Goal: Task Accomplishment & Management: Manage account settings

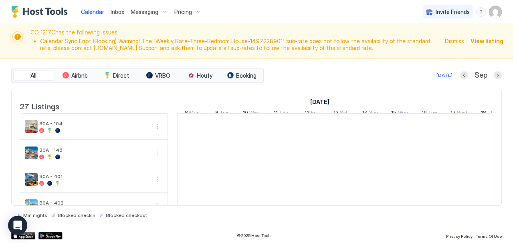
scroll to position [0, 445]
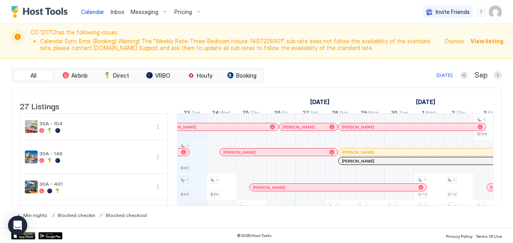
click at [487, 38] on span "View listing" at bounding box center [486, 41] width 33 height 8
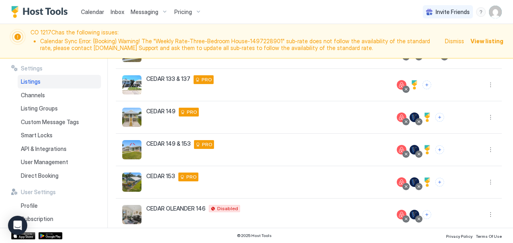
scroll to position [258, 0]
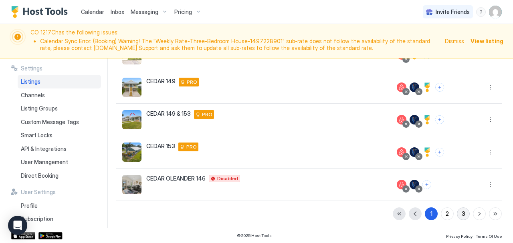
click at [457, 207] on button "3" at bounding box center [463, 213] width 13 height 13
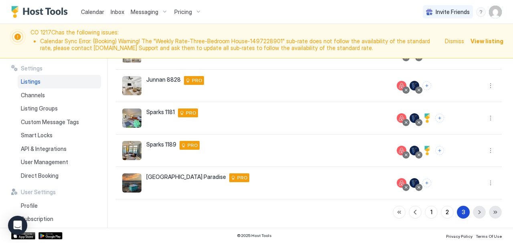
scroll to position [161, 0]
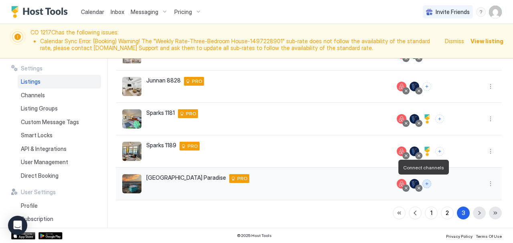
click at [422, 182] on button "Connect channels" at bounding box center [426, 183] width 9 height 9
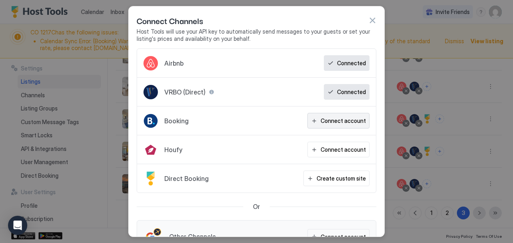
click at [337, 121] on div "Connect account" at bounding box center [342, 121] width 45 height 8
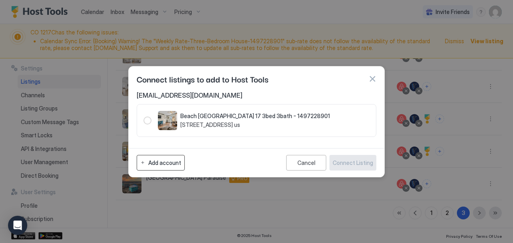
click at [153, 163] on div "Add account" at bounding box center [164, 163] width 33 height 8
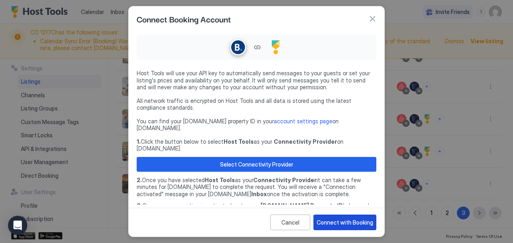
click at [336, 221] on div "Connect with Booking" at bounding box center [344, 222] width 56 height 8
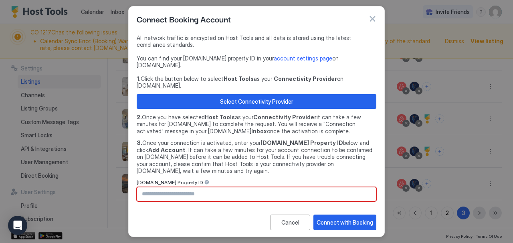
scroll to position [62, 0]
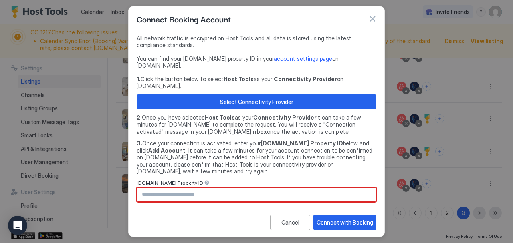
click at [250, 188] on input "Input Field" at bounding box center [256, 195] width 239 height 14
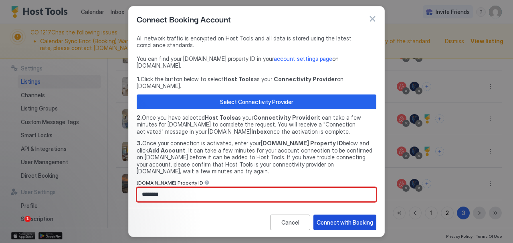
type input "********"
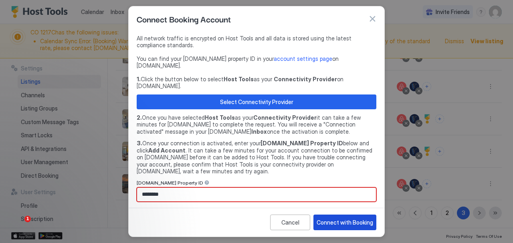
click at [325, 228] on button "Connect with Booking" at bounding box center [344, 223] width 63 height 16
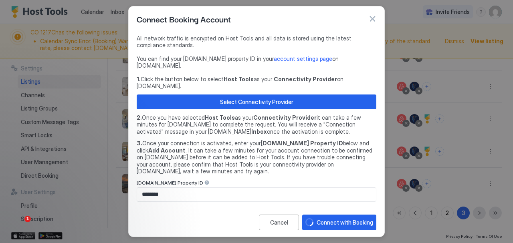
scroll to position [80, 0]
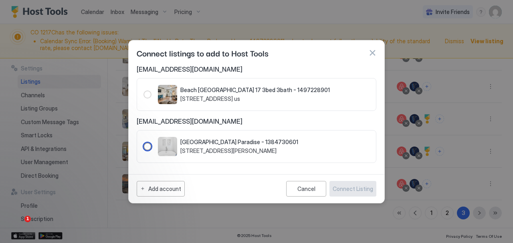
click at [145, 149] on div "1384730601" at bounding box center [147, 147] width 8 height 8
click at [364, 190] on div "Connect Listing" at bounding box center [352, 189] width 40 height 8
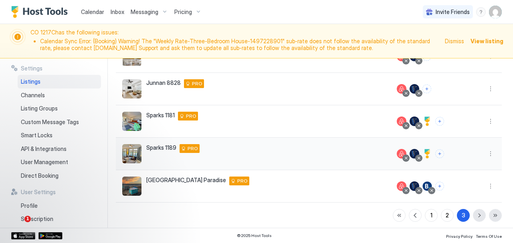
scroll to position [161, 0]
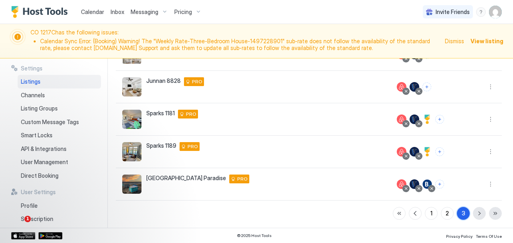
click at [461, 213] on div "3" at bounding box center [463, 213] width 4 height 8
click at [441, 216] on button "2" at bounding box center [447, 213] width 13 height 13
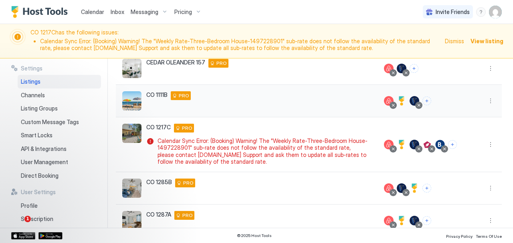
scroll to position [280, 0]
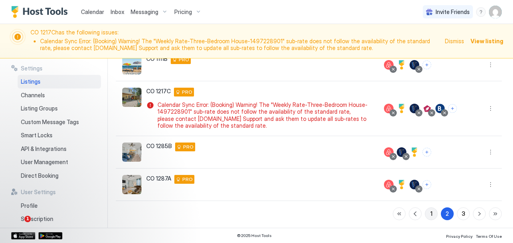
click at [427, 211] on button "1" at bounding box center [430, 213] width 13 height 13
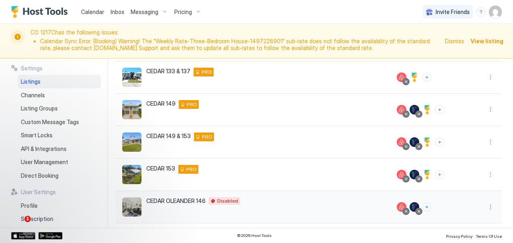
scroll to position [258, 0]
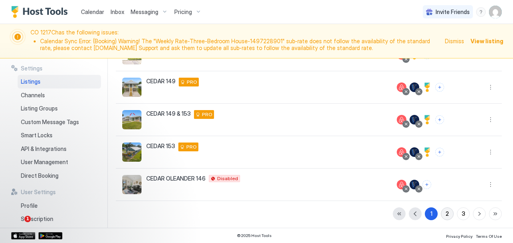
click at [445, 210] on div "2" at bounding box center [446, 213] width 3 height 8
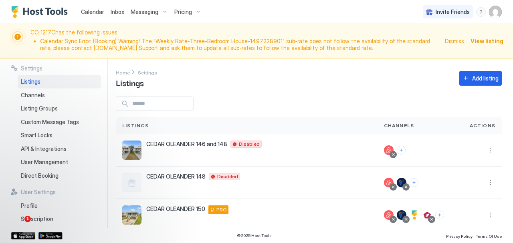
scroll to position [280, 0]
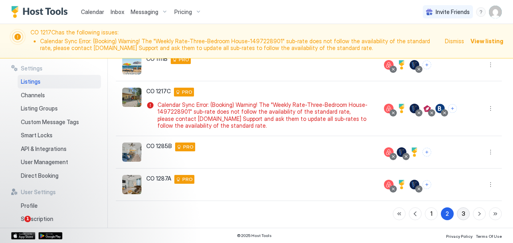
click at [461, 211] on div "3" at bounding box center [463, 213] width 4 height 8
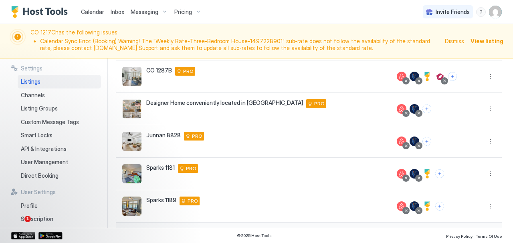
scroll to position [106, 0]
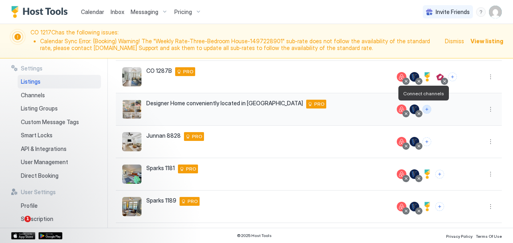
click at [424, 109] on button "Connect channels" at bounding box center [426, 109] width 9 height 9
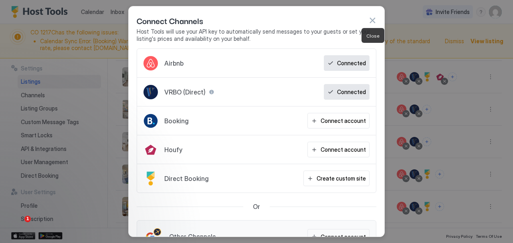
click at [370, 21] on button "button" at bounding box center [372, 20] width 8 height 8
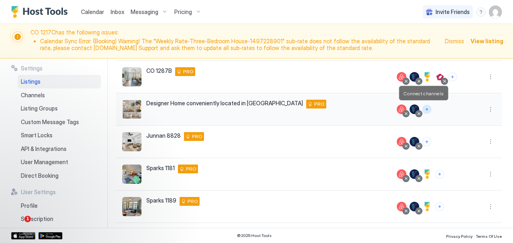
click at [423, 107] on button "Connect channels" at bounding box center [426, 109] width 9 height 9
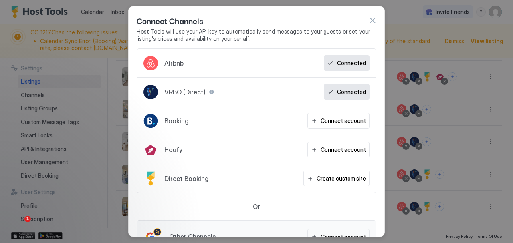
click at [187, 121] on span "Booking" at bounding box center [176, 121] width 24 height 8
click at [325, 125] on button "Connect account" at bounding box center [338, 121] width 62 height 16
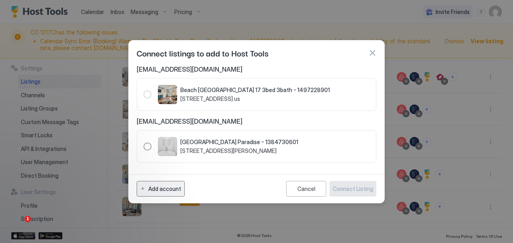
click at [168, 189] on div "Add account" at bounding box center [164, 189] width 33 height 8
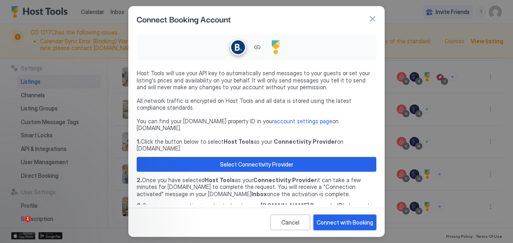
click at [334, 227] on button "Connect with Booking" at bounding box center [344, 223] width 63 height 16
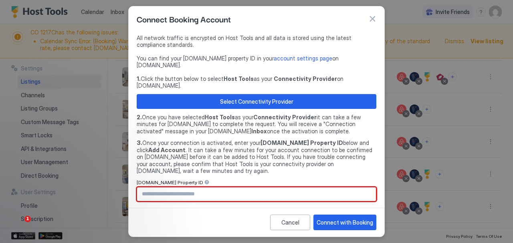
click at [218, 187] on input "Input Field" at bounding box center [256, 194] width 239 height 14
type input "********"
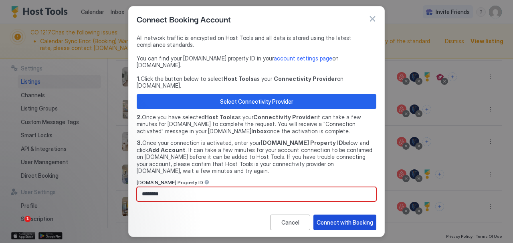
click at [347, 227] on button "Connect with Booking" at bounding box center [344, 223] width 63 height 16
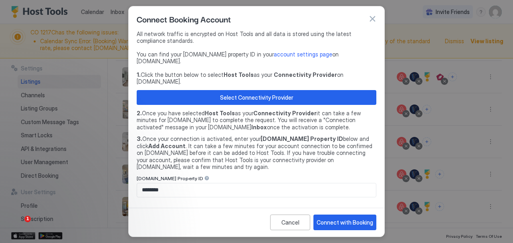
scroll to position [66, 0]
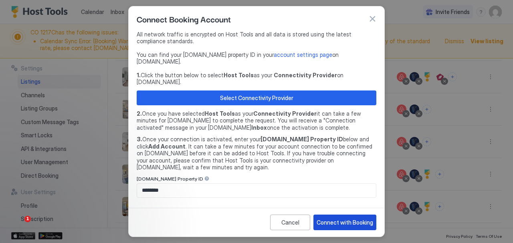
click at [332, 225] on div "Connect with Booking" at bounding box center [344, 222] width 56 height 8
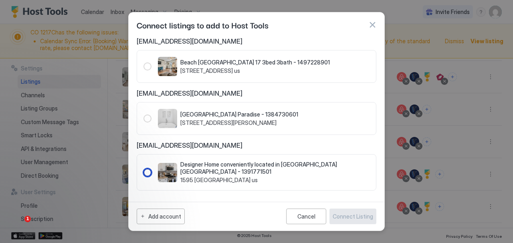
click at [191, 172] on div "Designer Home conveniently located in [GEOGRAPHIC_DATA] [GEOGRAPHIC_DATA] - 139…" at bounding box center [274, 172] width 189 height 23
click at [355, 215] on div "Connect Listing" at bounding box center [352, 216] width 40 height 8
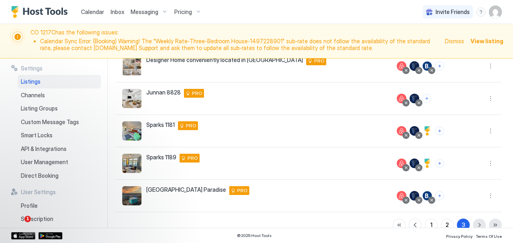
scroll to position [161, 0]
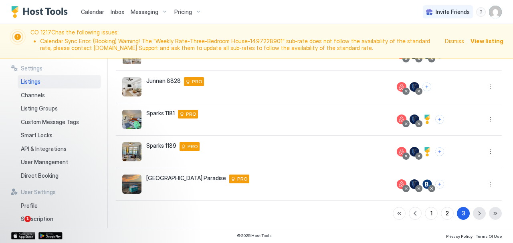
click at [93, 15] on span "Calendar" at bounding box center [92, 11] width 23 height 7
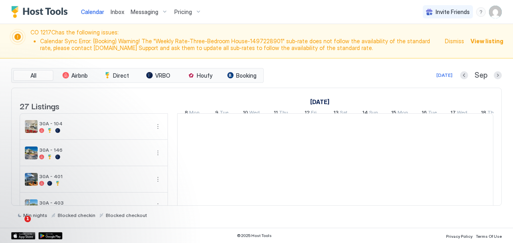
scroll to position [0, 445]
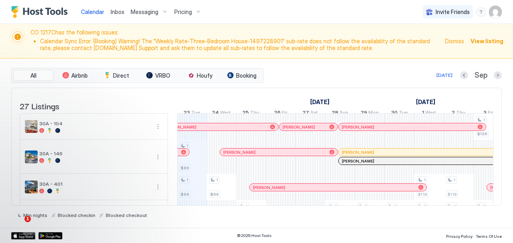
click at [111, 11] on span "Inbox" at bounding box center [118, 11] width 14 height 7
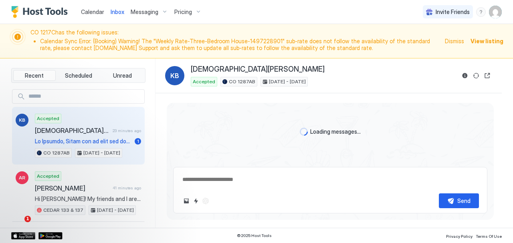
scroll to position [720, 0]
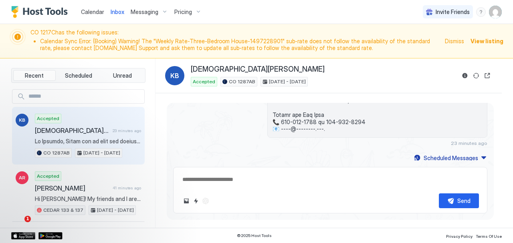
type textarea "*"
click at [493, 14] on img "User profile" at bounding box center [495, 12] width 13 height 13
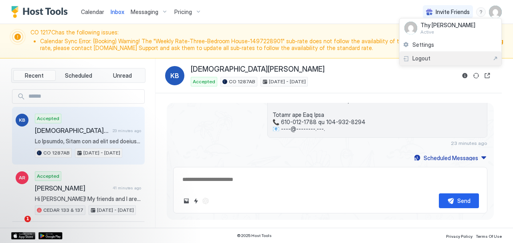
click at [422, 59] on span "Logout" at bounding box center [421, 58] width 18 height 7
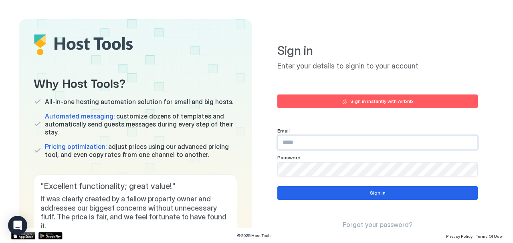
click at [305, 139] on input "Input Field" at bounding box center [377, 143] width 199 height 14
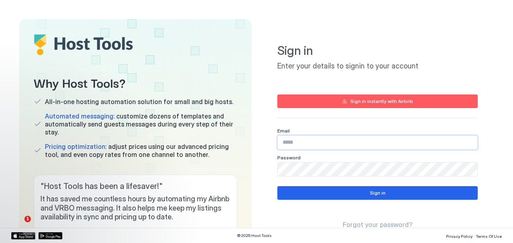
type input "**********"
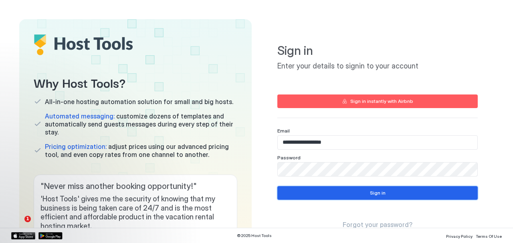
click at [308, 188] on button "Sign in" at bounding box center [377, 193] width 200 height 14
